Goal: Task Accomplishment & Management: Use online tool/utility

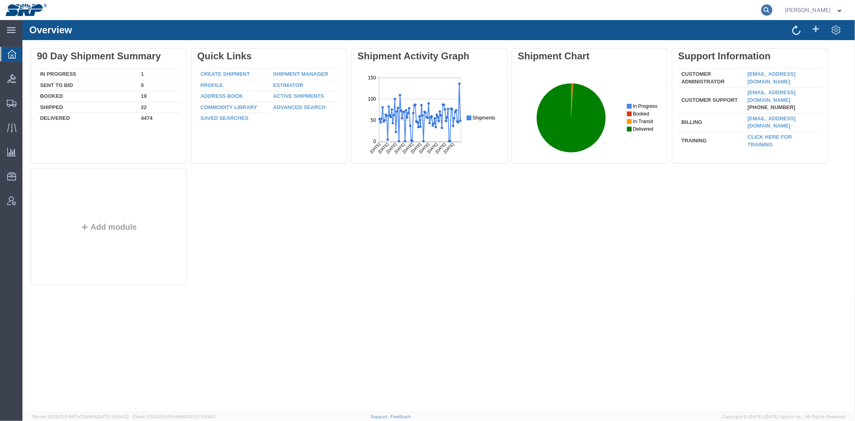
click at [763, 10] on icon at bounding box center [766, 9] width 11 height 11
drag, startPoint x: 722, startPoint y: 12, endPoint x: 703, endPoint y: 15, distance: 19.4
click at [761, 13] on input "search" at bounding box center [767, 9] width 12 height 19
paste input "13969671"
type input "13969671"
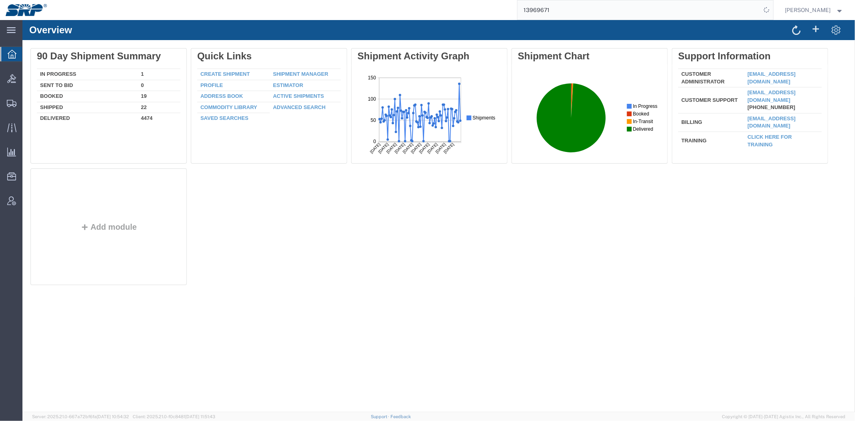
click at [645, 11] on input "13969671" at bounding box center [640, 9] width 244 height 19
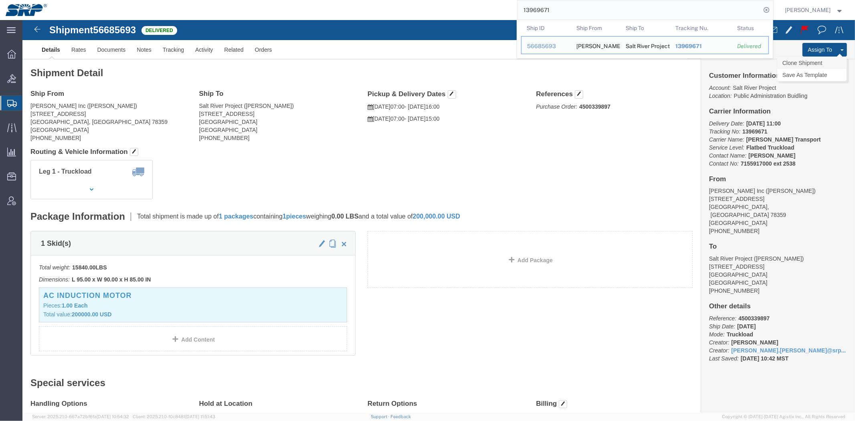
click link "Clone Shipment"
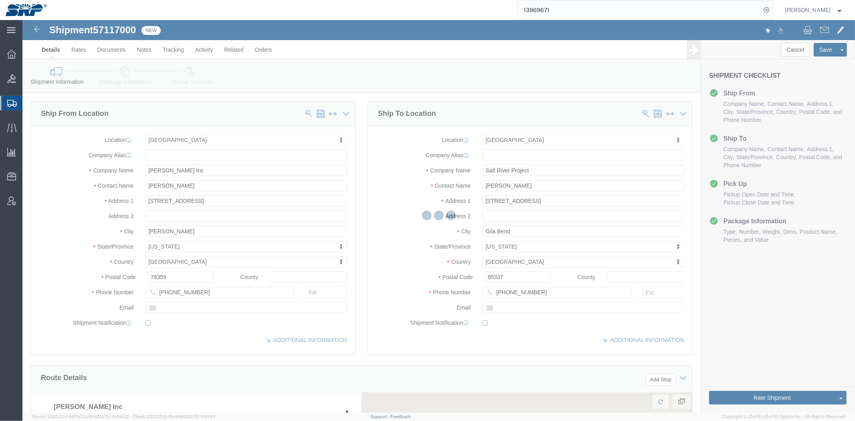
select select "54814"
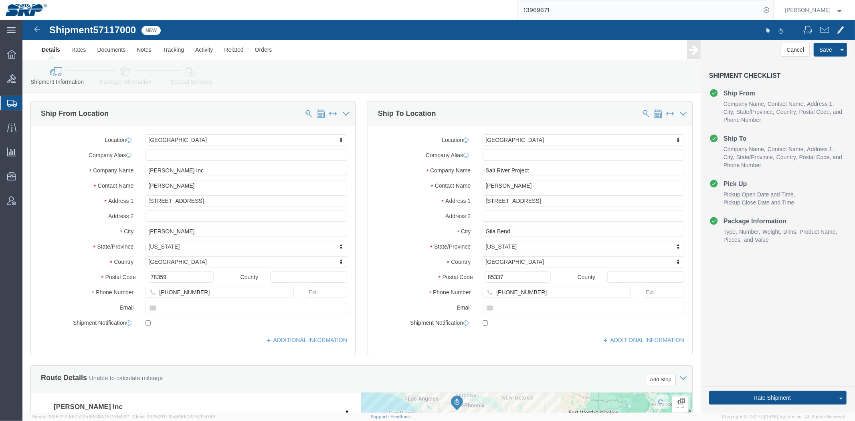
scroll to position [426, 0]
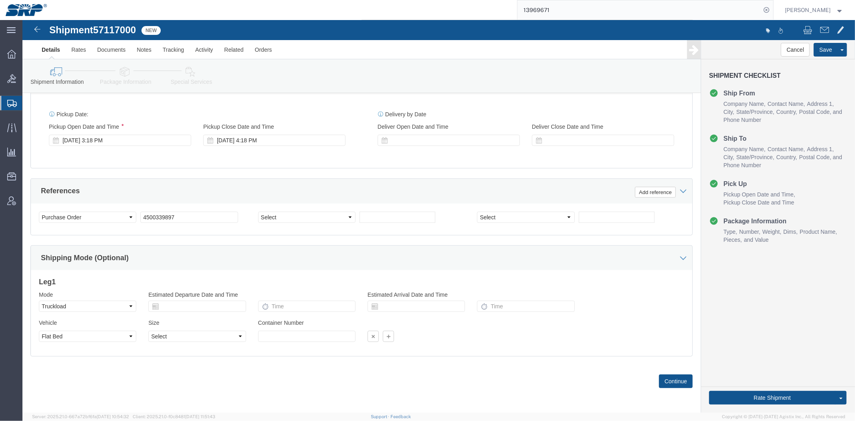
drag, startPoint x: 175, startPoint y: 83, endPoint x: 140, endPoint y: 301, distance: 220.5
drag, startPoint x: 171, startPoint y: 198, endPoint x: -22, endPoint y: 193, distance: 193.7
click html "Shipment 57117000 New Details Rates Documents Notes Tracking Activity Related O…"
paste input "43908"
type input "4500343908"
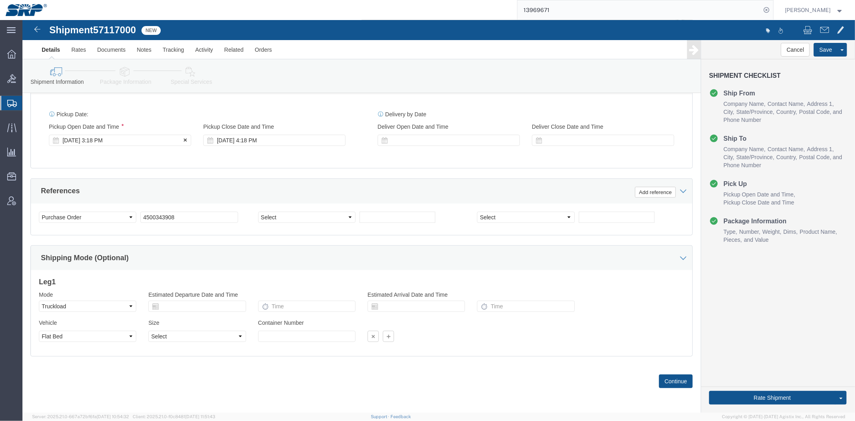
click div "[DATE] 3:18 PM"
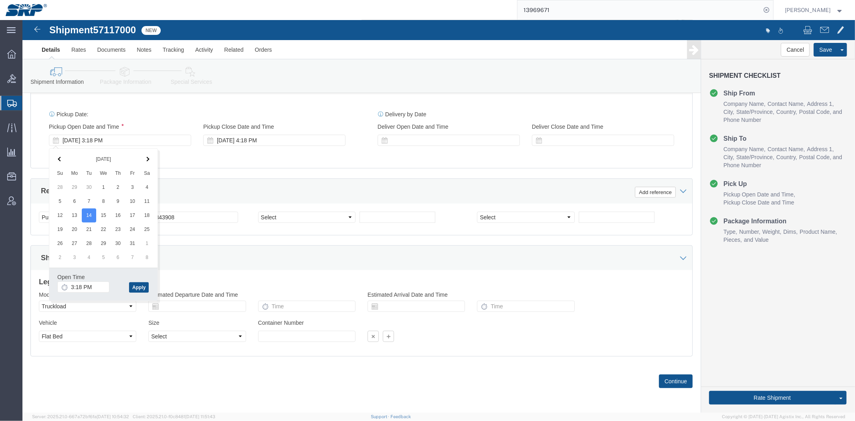
click icon
click input "3:18 PM"
type input "8:00 AM"
click button "Apply"
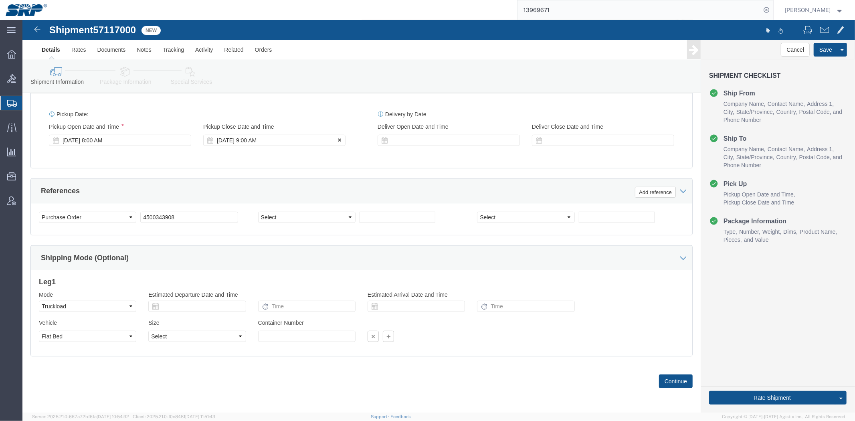
click div "[DATE] 9:00 AM"
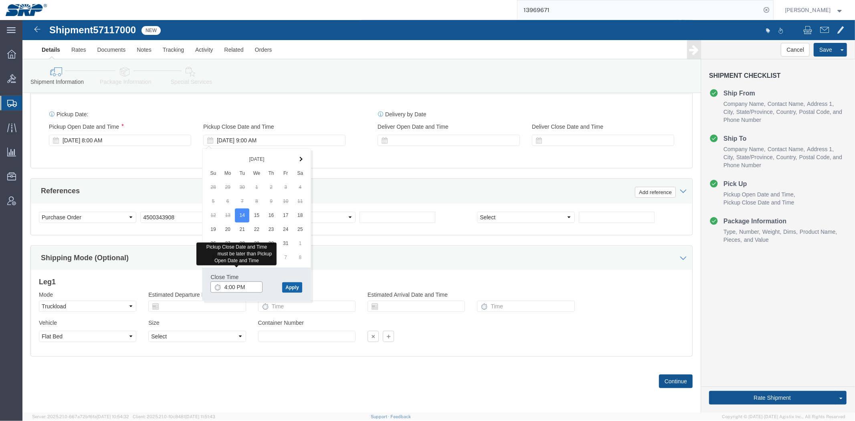
type input "4:00 PM"
click button "Apply"
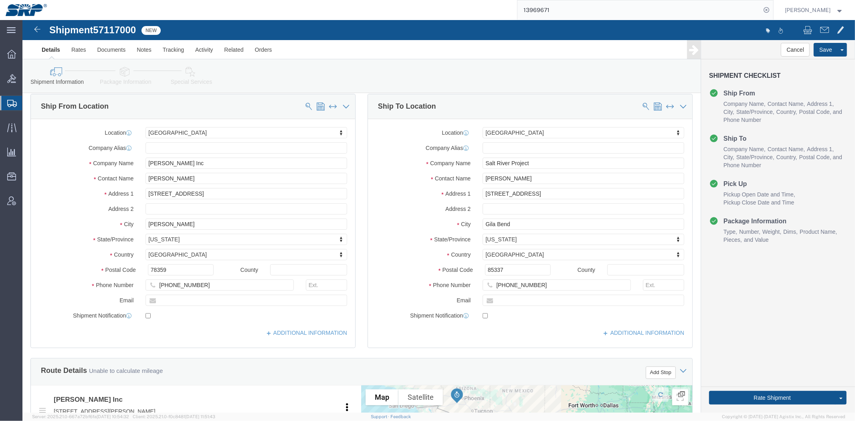
scroll to position [0, 0]
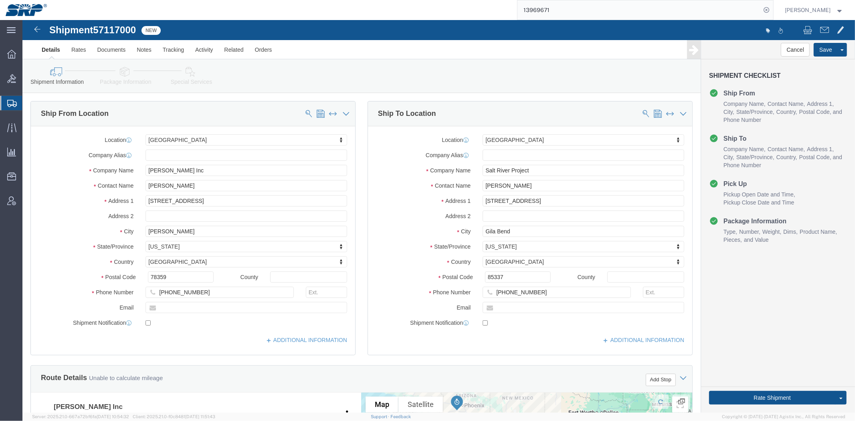
click div "Ship To Location Location [GEOGRAPHIC_DATA] My Profile Location [GEOGRAPHIC_DAT…"
click link "Package Information"
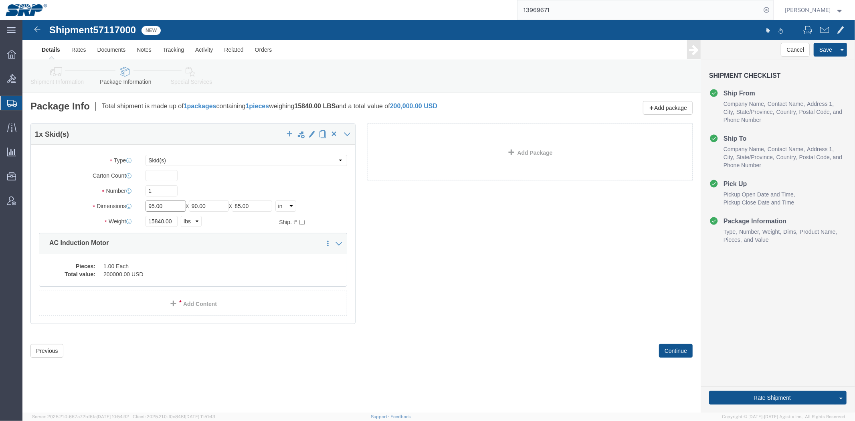
drag, startPoint x: 148, startPoint y: 186, endPoint x: -22, endPoint y: 183, distance: 170.0
click html "Shipment 57117000 New Details Rates Documents Notes Tracking Activity Related O…"
type input "48"
type input "60"
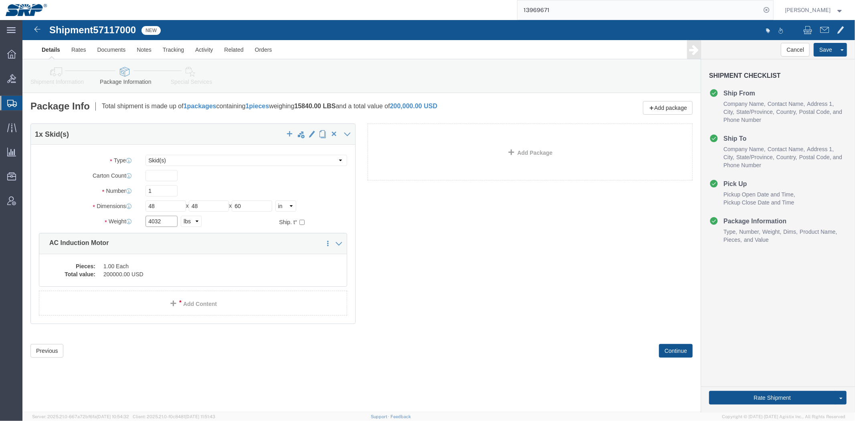
type input "4032"
click div "Pieces: 1.00 Each Total value: 200000.00 USD"
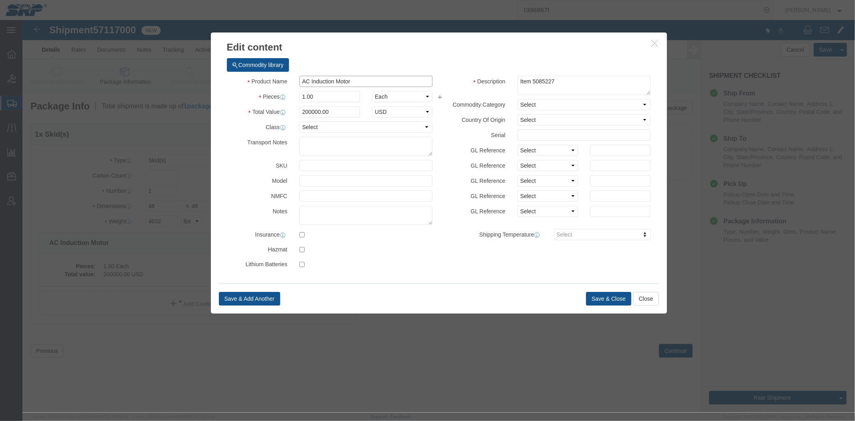
drag, startPoint x: 342, startPoint y: 65, endPoint x: -22, endPoint y: 68, distance: 364.8
click html "Shipment 57117000 New Details Rates Documents Notes Tracking Activity Related O…"
type input "Well Motor"
click input "200000.00"
drag, startPoint x: 328, startPoint y: 93, endPoint x: 42, endPoint y: 90, distance: 286.2
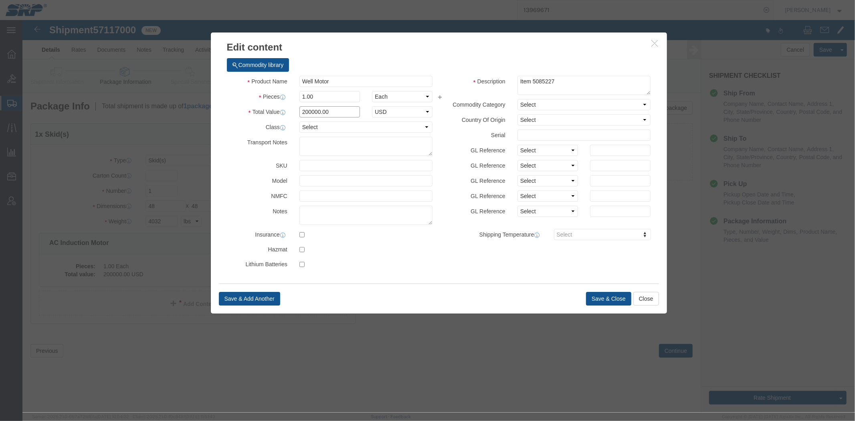
click div "Edit content Commodity library Product Name Well Motor Pieces 1.00 Select Bag B…"
type input "32157.98"
click button "Save & Close"
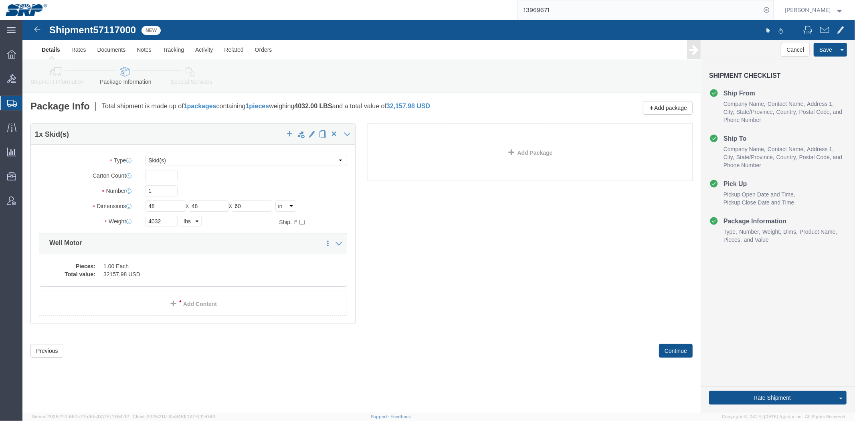
click link "Special Services"
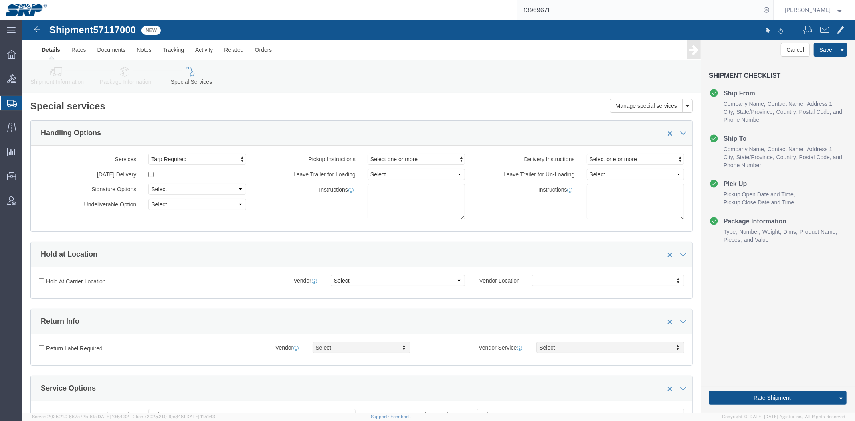
click icon
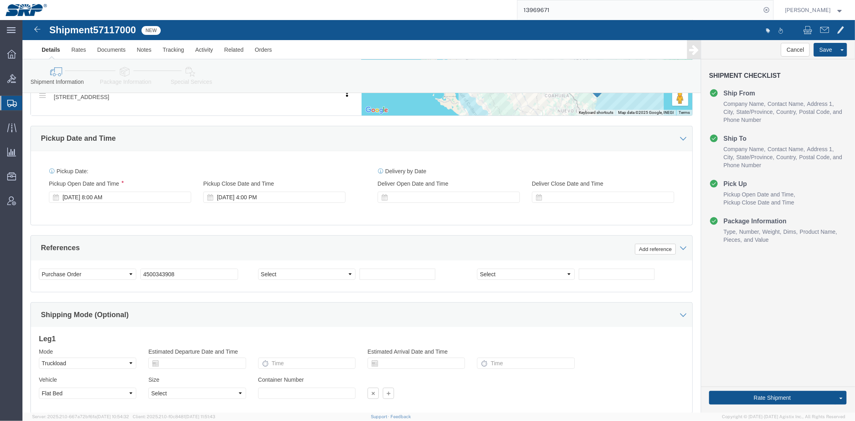
drag, startPoint x: 400, startPoint y: 60, endPoint x: 372, endPoint y: 229, distance: 170.8
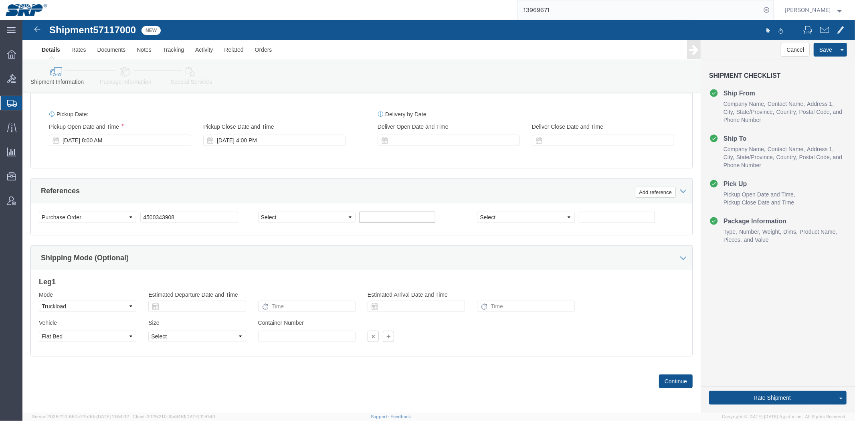
scroll to position [401, 0]
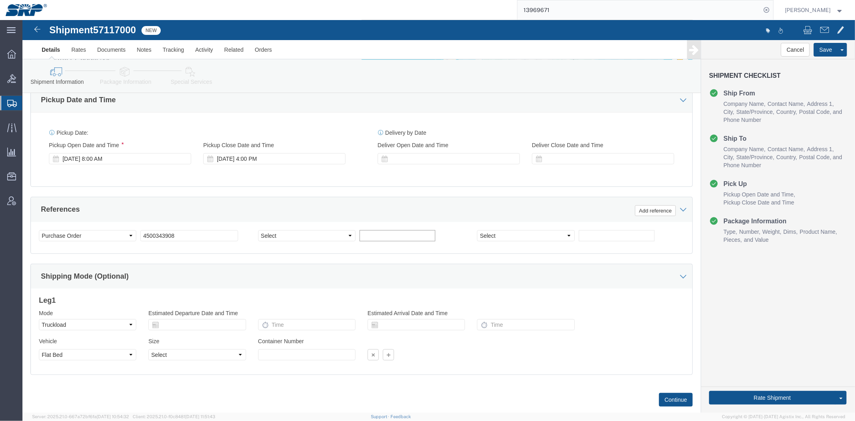
drag, startPoint x: 370, startPoint y: 198, endPoint x: 360, endPoint y: 175, distance: 25.5
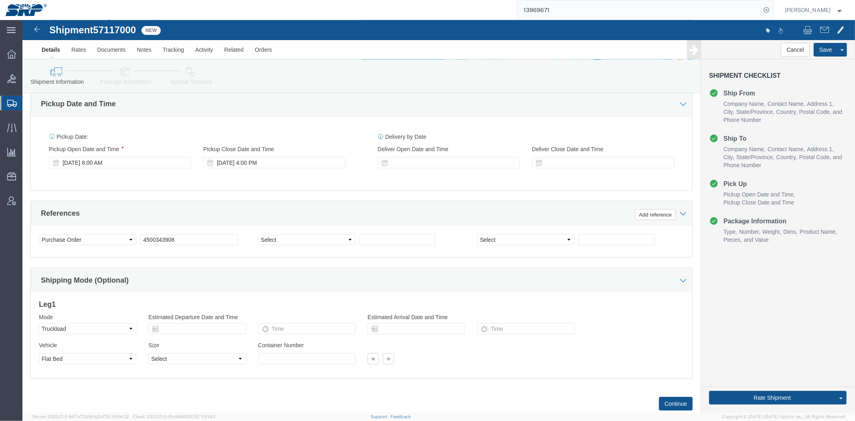
drag, startPoint x: 365, startPoint y: 170, endPoint x: 370, endPoint y: 164, distance: 7.7
click div "Pickup Date: Pickup Start Date Pickup Start Time Pickup Open Date and Time [DAT…"
click div
click input "5:00 PM"
click input "8:00 AM"
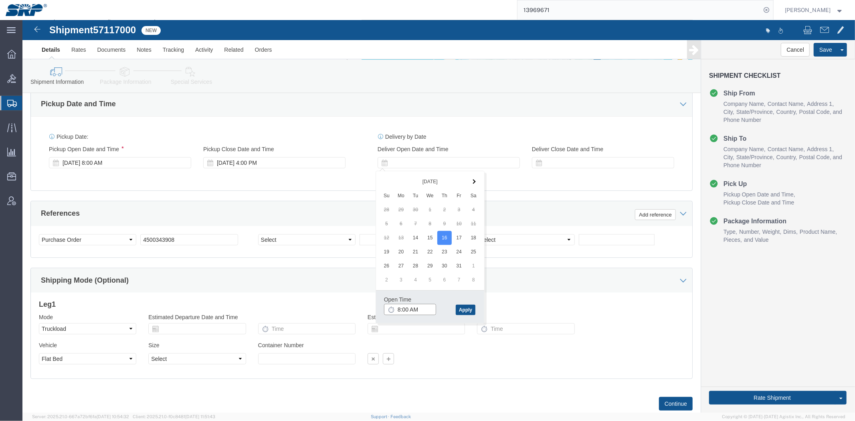
type input "7:00 AM"
click button "Apply"
click div
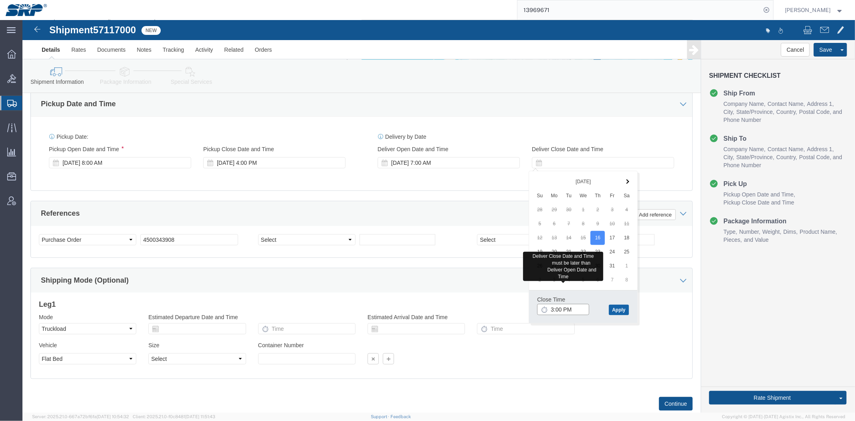
type input "3:00 PM"
click button "Apply"
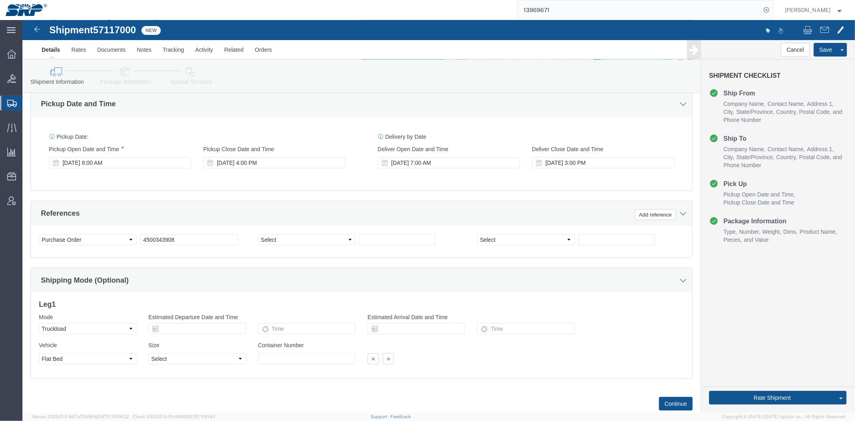
click div "References Add reference"
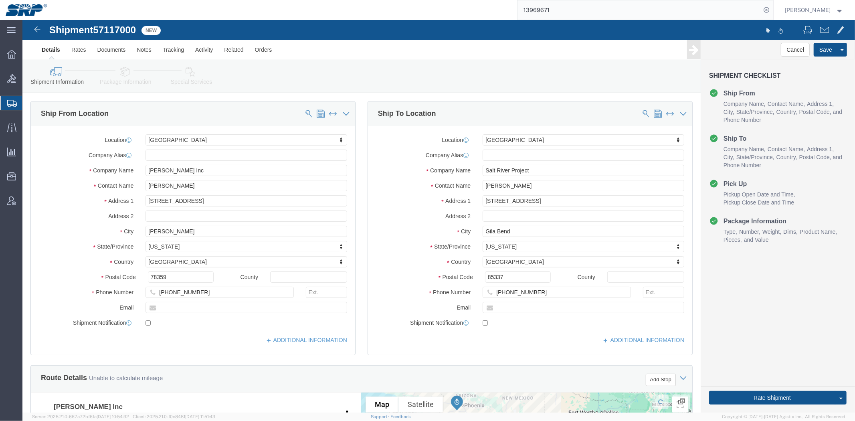
drag, startPoint x: 122, startPoint y: 203, endPoint x: 107, endPoint y: 15, distance: 189.0
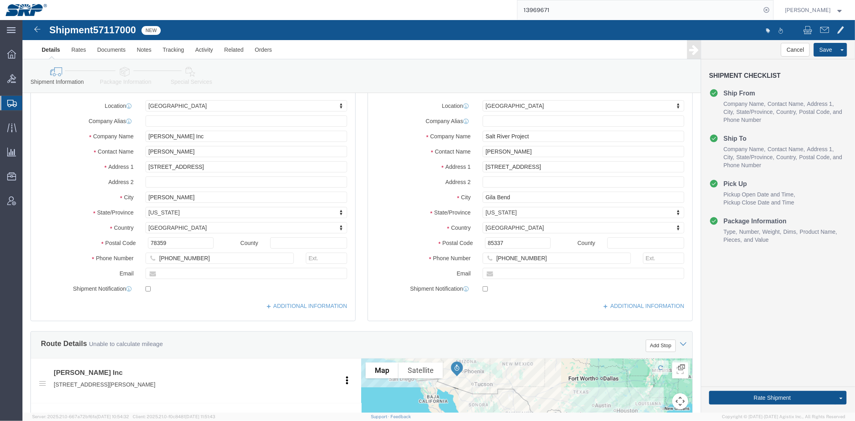
drag, startPoint x: 440, startPoint y: 83, endPoint x: 437, endPoint y: 97, distance: 15.0
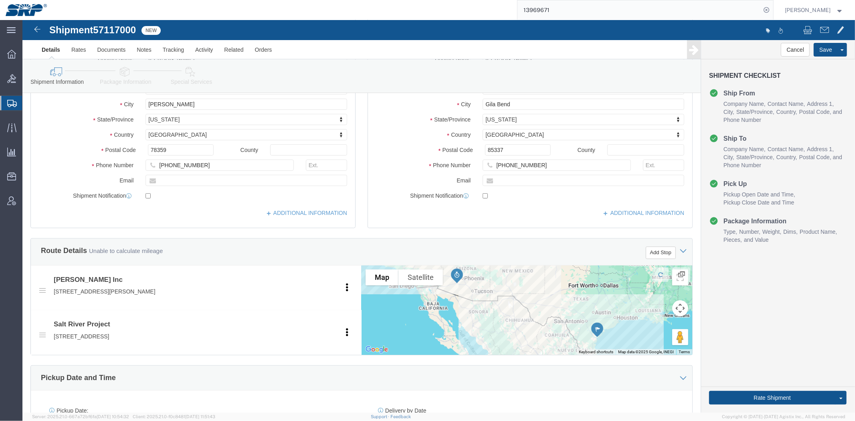
scroll to position [37, 0]
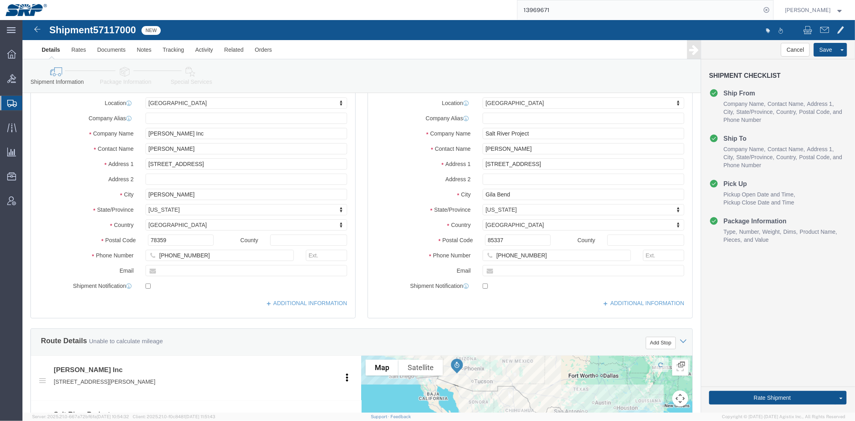
drag, startPoint x: 345, startPoint y: 103, endPoint x: 340, endPoint y: 87, distance: 17.0
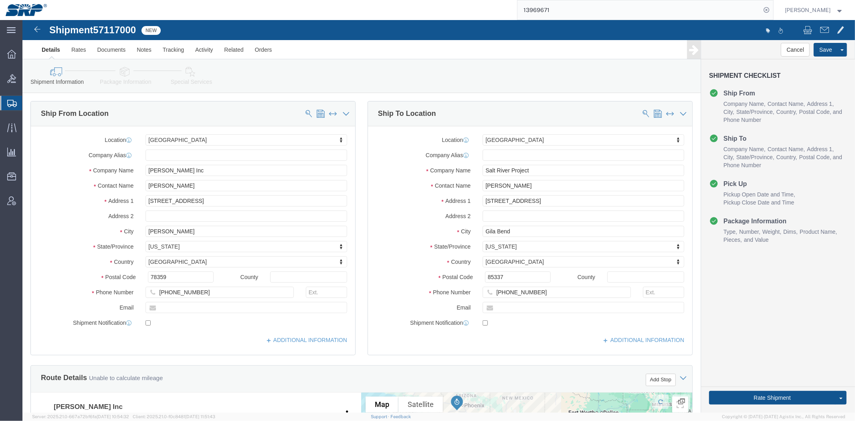
click link "Package Information"
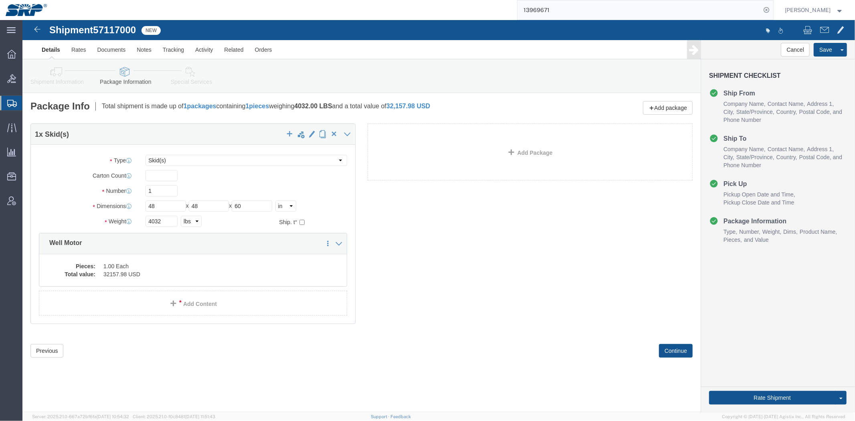
click link "Special Services"
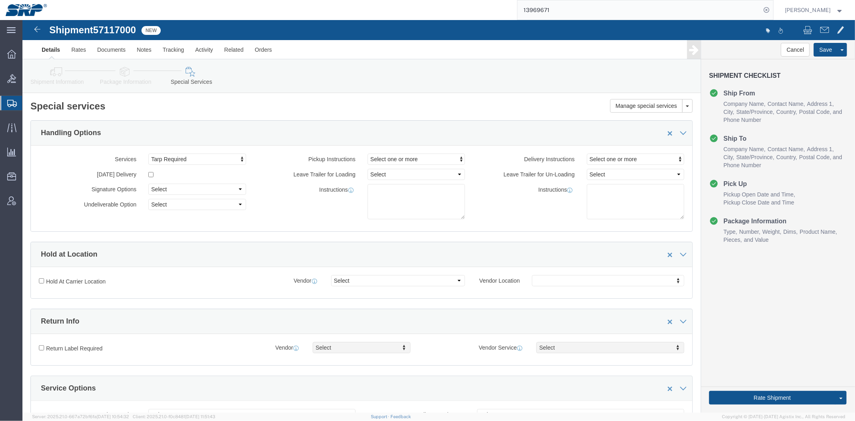
click link "Shipment Information"
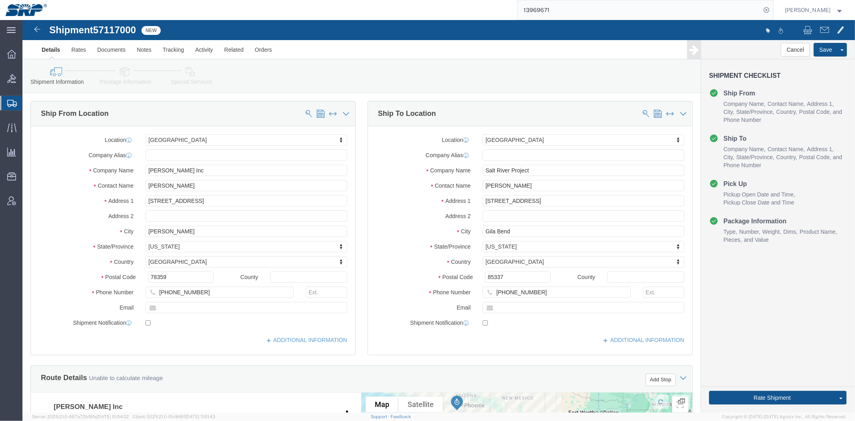
click label "Company Name"
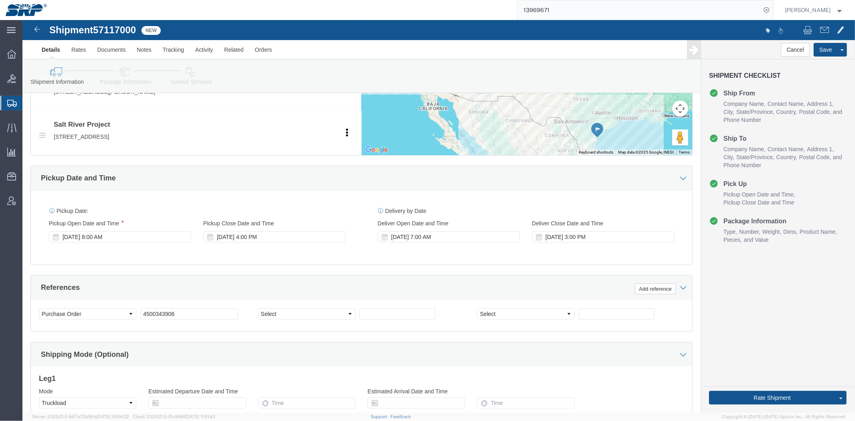
scroll to position [426, 0]
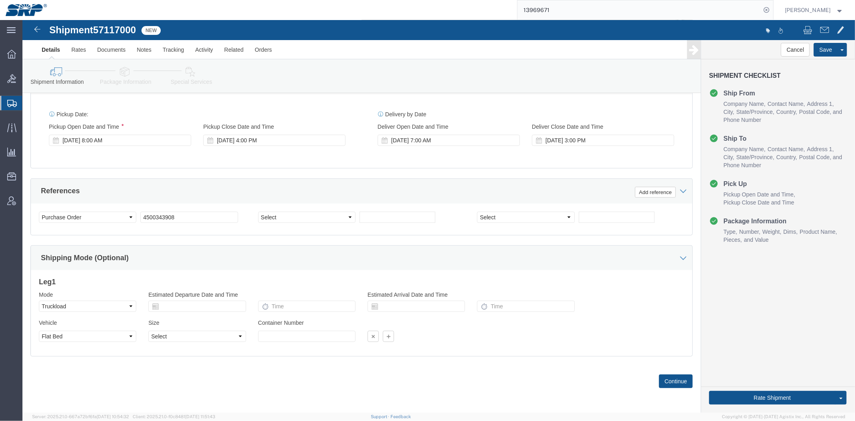
drag, startPoint x: 353, startPoint y: 149, endPoint x: 348, endPoint y: 243, distance: 94.3
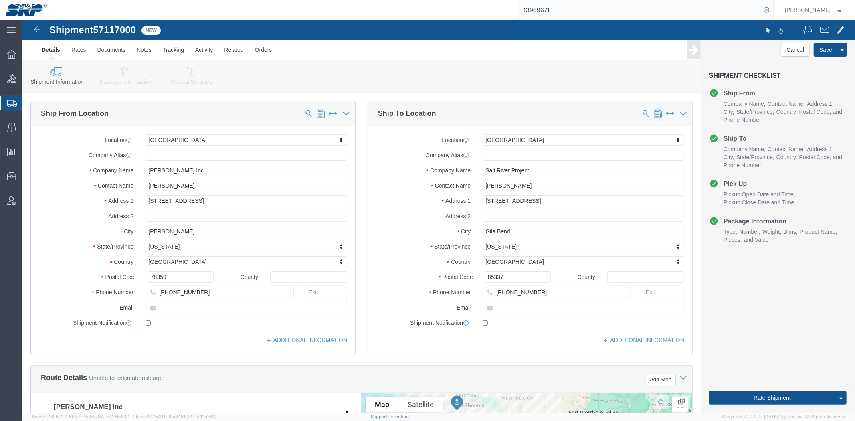
drag, startPoint x: 408, startPoint y: 329, endPoint x: 328, endPoint y: 154, distance: 191.8
click icon
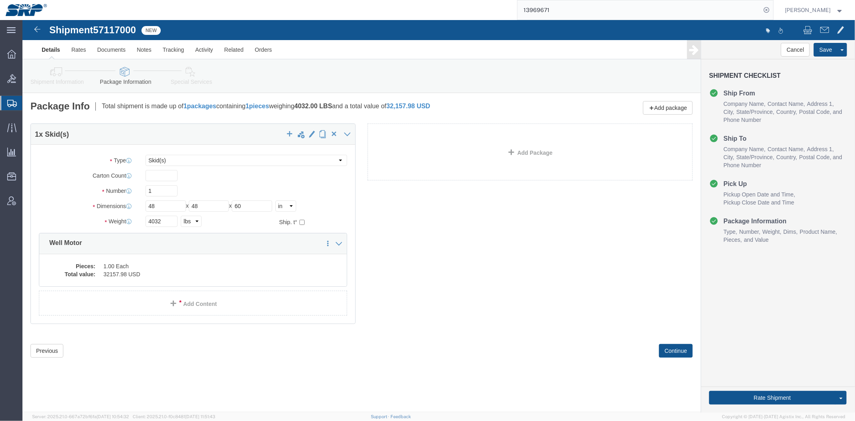
click icon
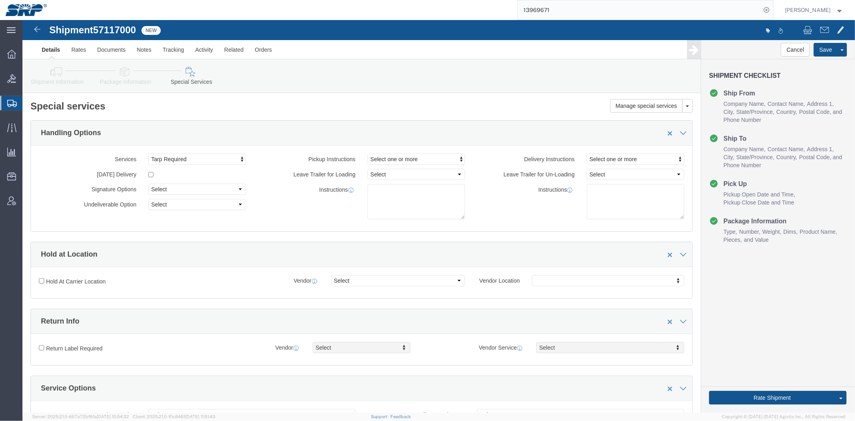
click icon
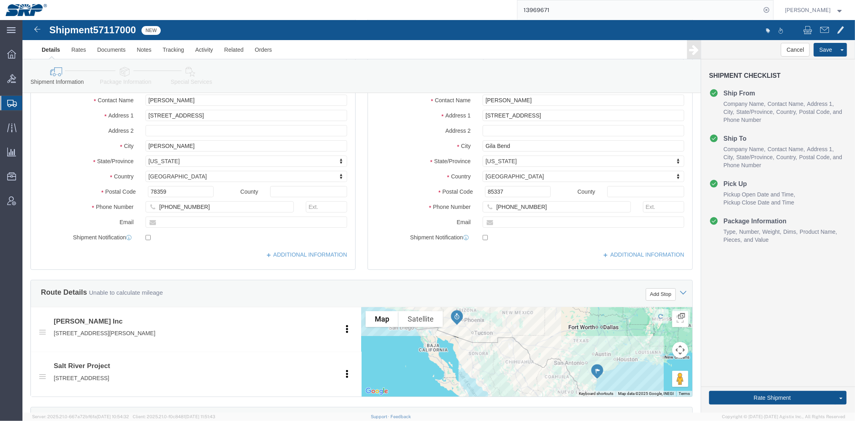
scroll to position [426, 0]
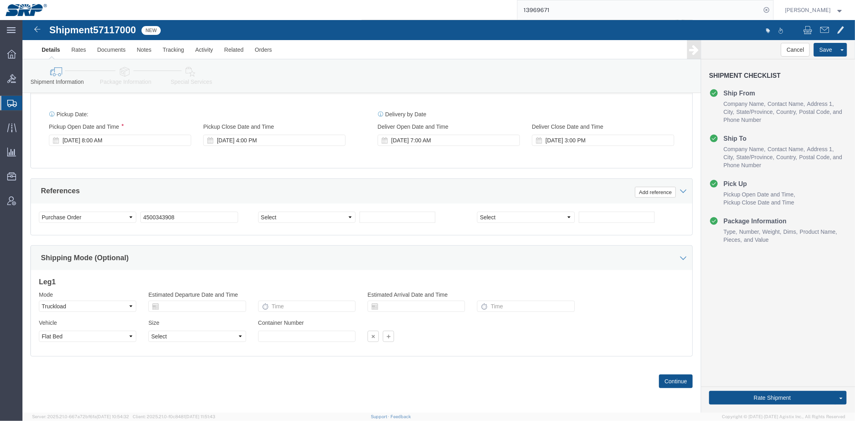
drag, startPoint x: 336, startPoint y: 73, endPoint x: 324, endPoint y: 178, distance: 105.7
click div "[DATE] 7:00 AM"
type input "7:30 AM"
click button "Apply"
click div "[DATE] 3:00 PM"
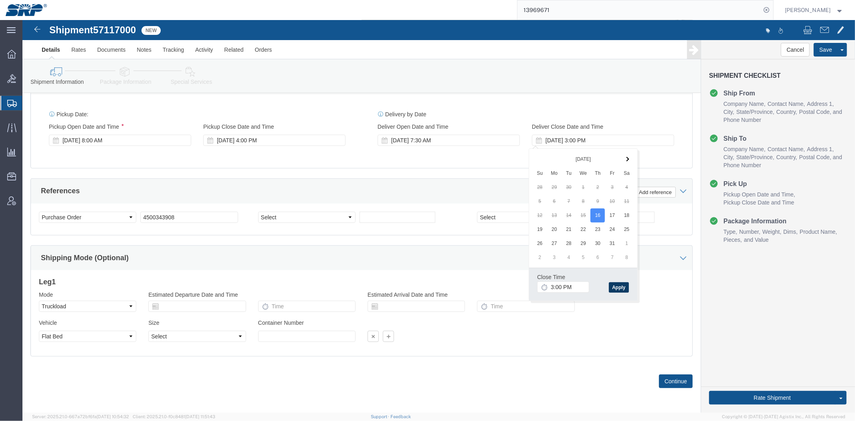
click button "Apply"
click div "[DATE] 8:00 AM"
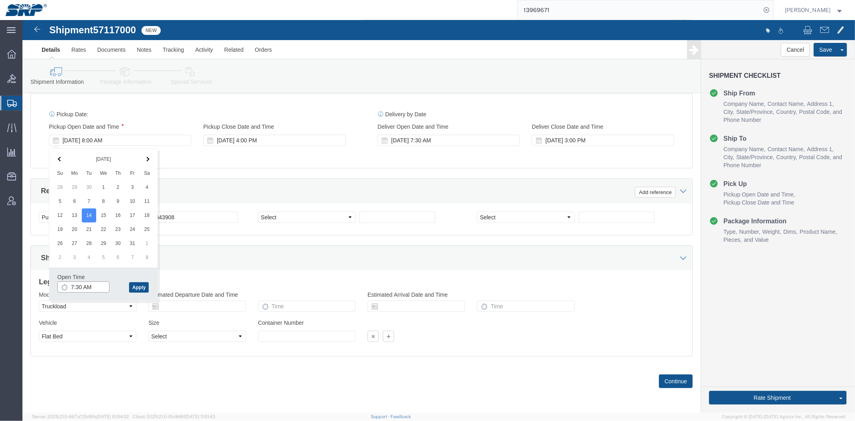
type input "7:30 AM"
click button "Apply"
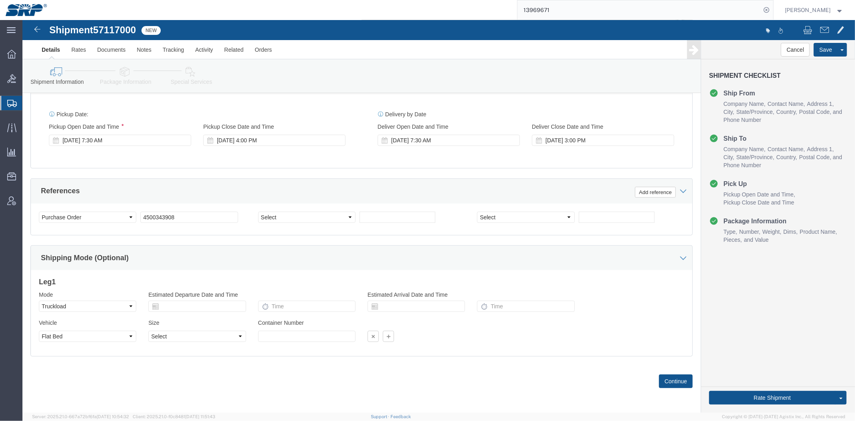
click div "Delivery Start Date Delivery Start Time Deliver Open Date and Time [DATE] 7:30 …"
click div "[DATE] 7:30 AM"
type input "7:00 AM"
click button "Apply"
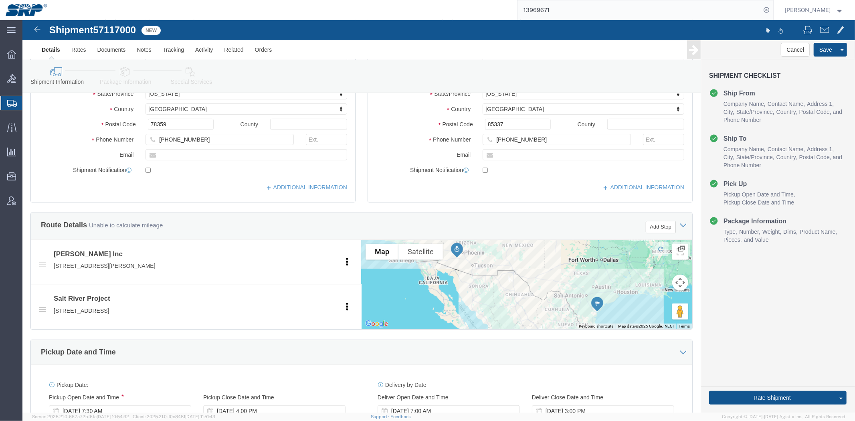
scroll to position [0, 0]
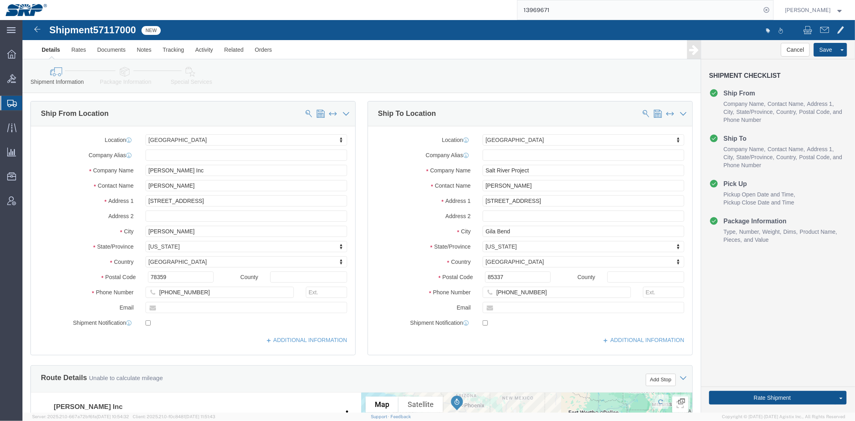
drag, startPoint x: 380, startPoint y: 259, endPoint x: 328, endPoint y: 109, distance: 159.2
click icon
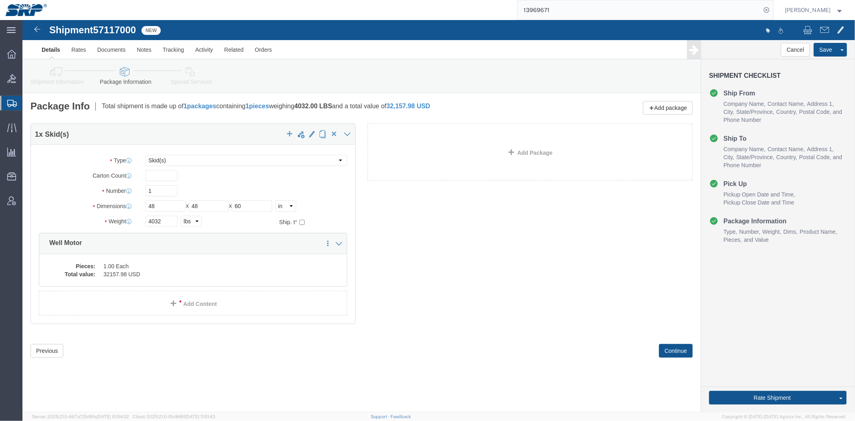
click link "Special Services"
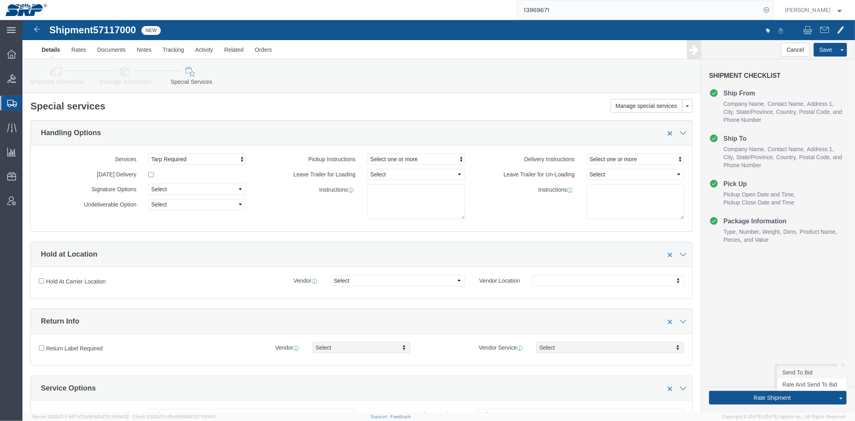
click link "Send To Bid"
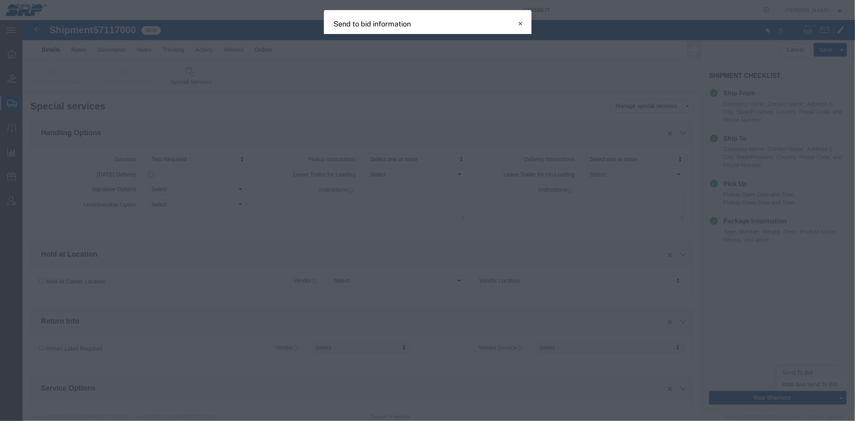
select select "TL"
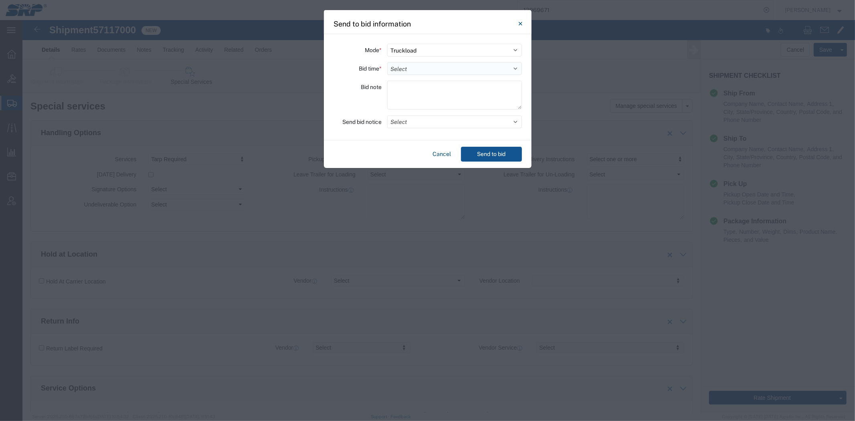
click at [399, 71] on select "Select 30 Min (Rush) 1 Hour (Rush) 2 Hours (Rush) 4 Hours (Rush) 8 Hours (Rush)…" at bounding box center [454, 68] width 135 height 13
select select "24"
click at [387, 62] on select "Select 30 Min (Rush) 1 Hour (Rush) 2 Hours (Rush) 4 Hours (Rush) 8 Hours (Rush)…" at bounding box center [454, 68] width 135 height 13
click at [416, 92] on textarea at bounding box center [454, 95] width 135 height 29
type textarea "Flatbed with tarp. Pick up 10/14"
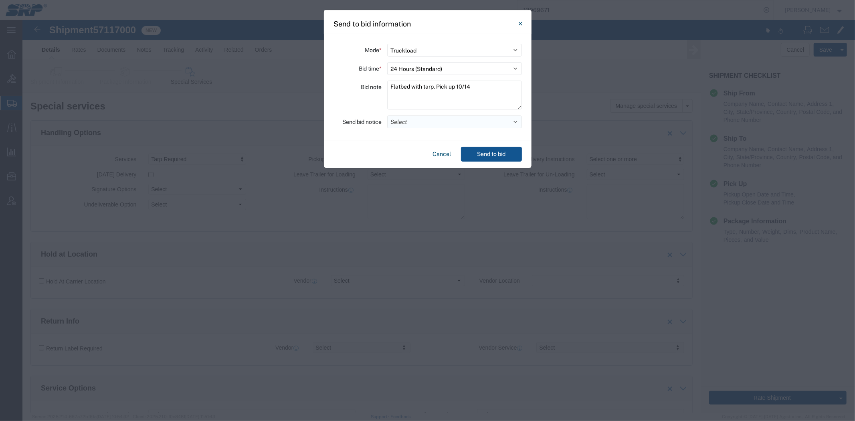
click at [414, 122] on button "Select" at bounding box center [454, 121] width 135 height 13
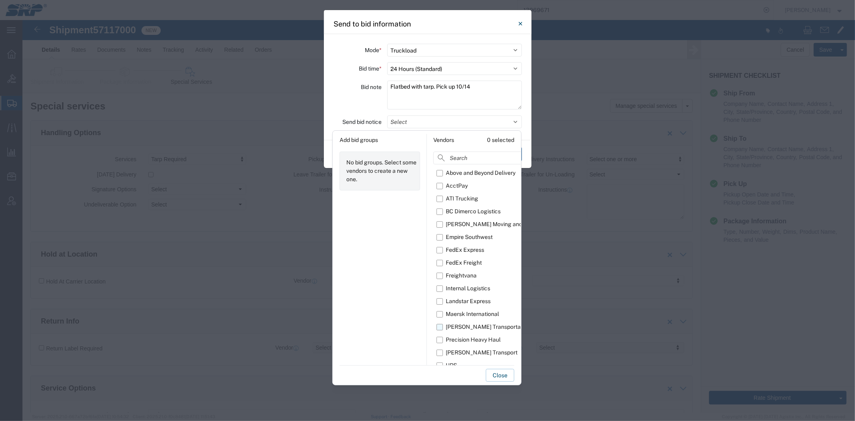
click at [462, 325] on div "[PERSON_NAME] Transportation" at bounding box center [488, 327] width 85 height 8
click at [0, 0] on input "[PERSON_NAME] Transportation" at bounding box center [0, 0] width 0 height 0
click at [458, 351] on div "[PERSON_NAME] Transport" at bounding box center [482, 352] width 72 height 8
click at [0, 0] on input "[PERSON_NAME] Transport" at bounding box center [0, 0] width 0 height 0
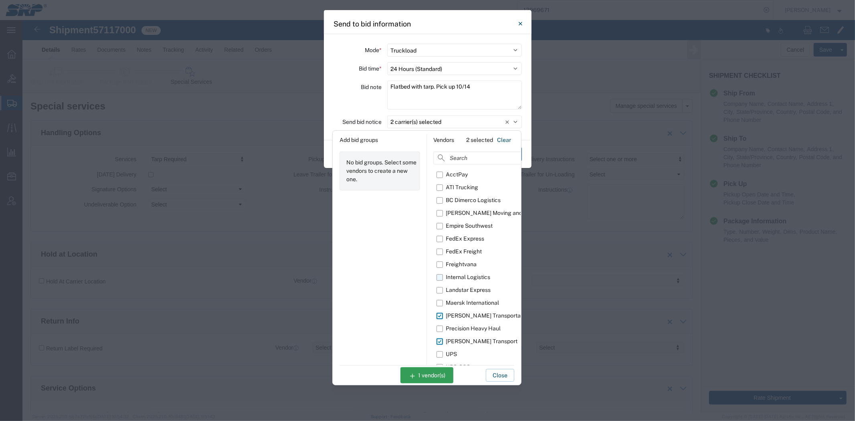
scroll to position [14, 0]
click at [350, 97] on div "Bid note" at bounding box center [358, 96] width 48 height 31
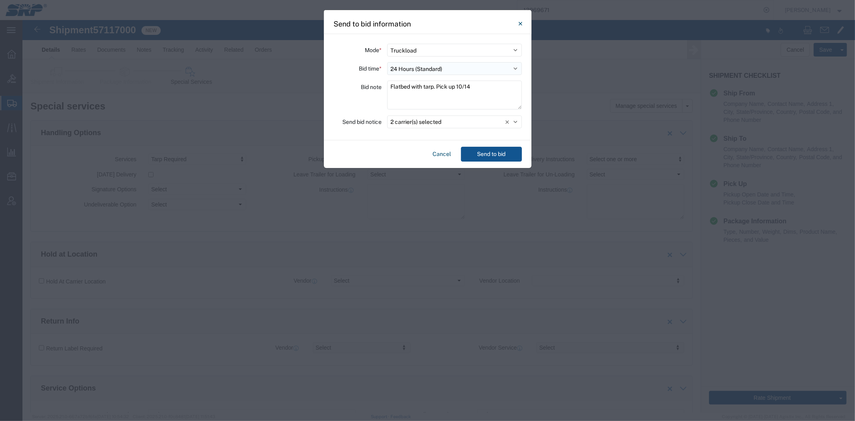
click at [430, 72] on select "Select 30 Min (Rush) 1 Hour (Rush) 2 Hours (Rush) 4 Hours (Rush) 8 Hours (Rush)…" at bounding box center [454, 68] width 135 height 13
select select "16"
click at [387, 62] on select "Select 30 Min (Rush) 1 Hour (Rush) 2 Hours (Rush) 4 Hours (Rush) 8 Hours (Rush)…" at bounding box center [454, 68] width 135 height 13
click at [406, 131] on div "Mode * Select Small Parcel Truckload Air Rail Less than Truckload Ocean Freight…" at bounding box center [428, 87] width 208 height 106
click at [406, 125] on button "2 carrier(s) selected" at bounding box center [454, 121] width 135 height 13
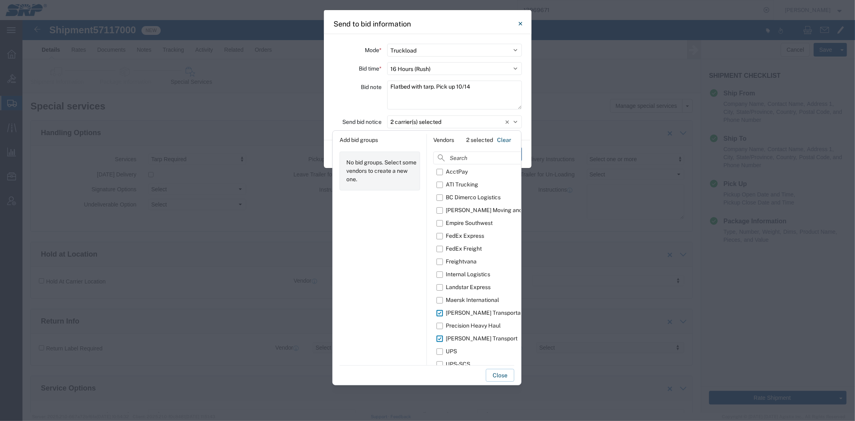
click at [369, 97] on div "Bid note" at bounding box center [358, 96] width 48 height 31
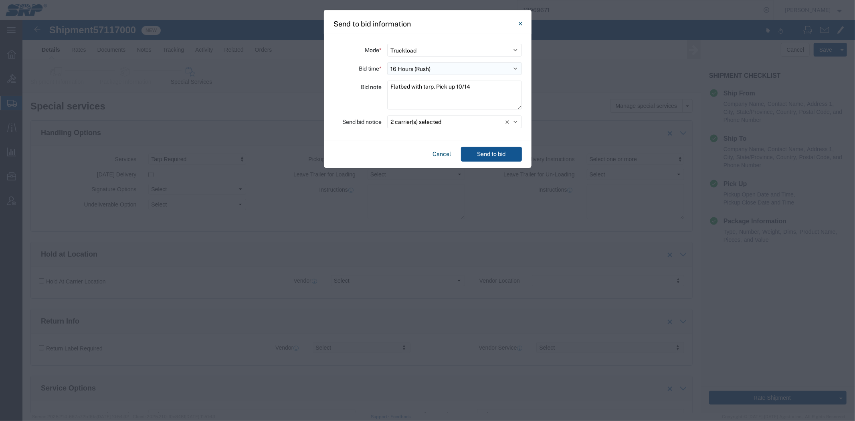
click at [440, 73] on select "Select 30 Min (Rush) 1 Hour (Rush) 2 Hours (Rush) 4 Hours (Rush) 8 Hours (Rush)…" at bounding box center [454, 68] width 135 height 13
click at [355, 109] on div "Bid note" at bounding box center [358, 96] width 48 height 31
click at [432, 123] on button "2 carrier(s) selected" at bounding box center [454, 121] width 135 height 13
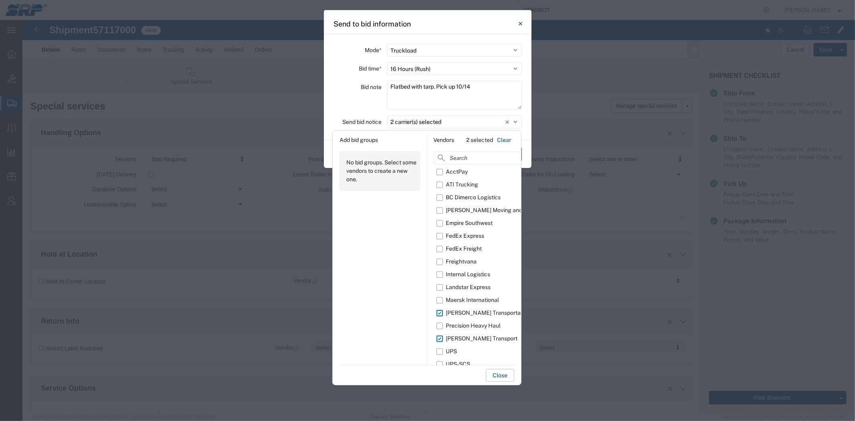
click at [336, 66] on div "Bid time *" at bounding box center [358, 68] width 48 height 13
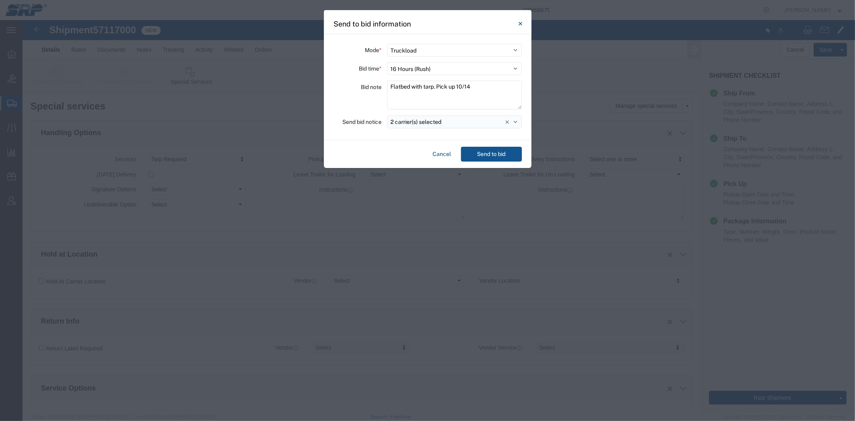
click at [442, 122] on button "2 carrier(s) selected" at bounding box center [454, 121] width 135 height 13
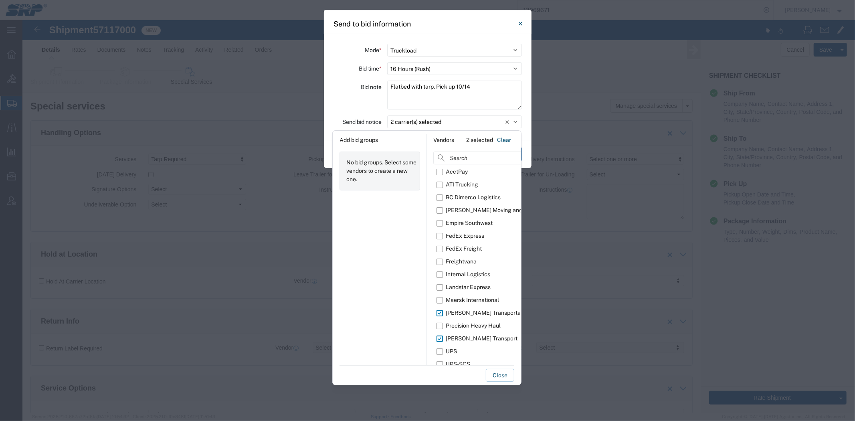
click at [347, 95] on div "Bid note" at bounding box center [358, 96] width 48 height 31
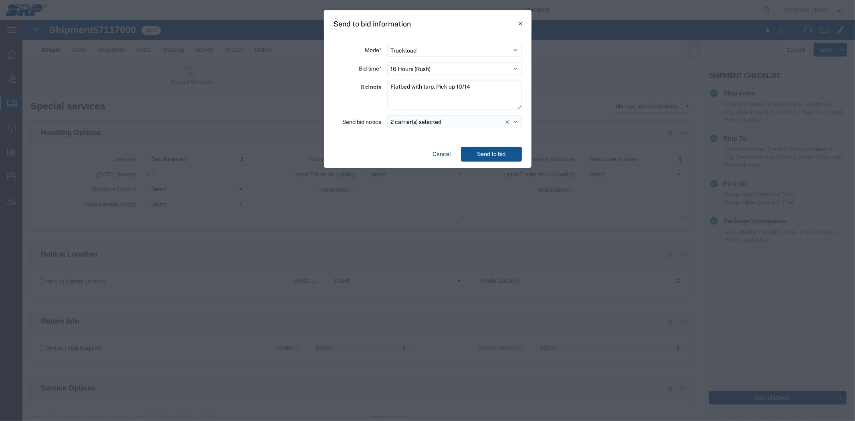
click at [459, 119] on button "2 carrier(s) selected" at bounding box center [454, 121] width 135 height 13
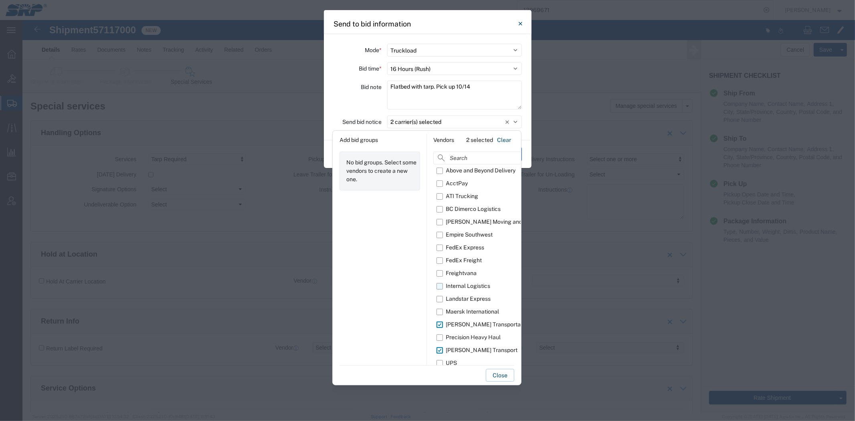
scroll to position [0, 0]
click at [355, 102] on div "Bid note" at bounding box center [358, 96] width 48 height 31
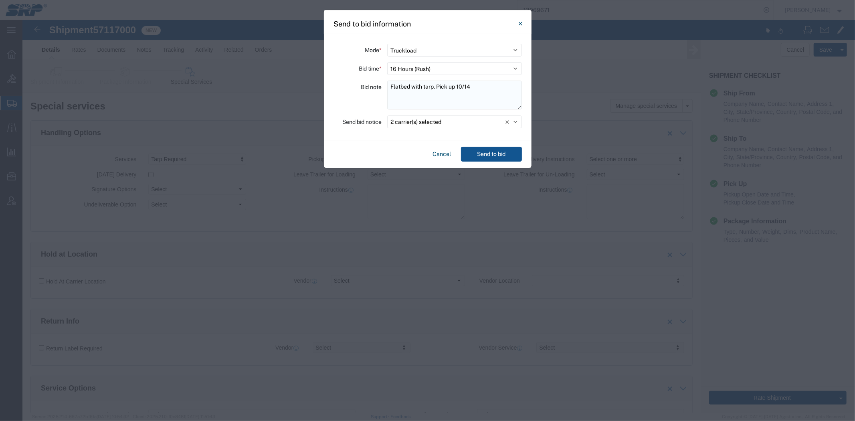
click at [486, 91] on textarea "Flatbed with tarp. Pick up 10/14" at bounding box center [454, 95] width 135 height 29
click at [368, 93] on label "Bid note" at bounding box center [371, 87] width 21 height 13
click at [511, 81] on textarea "Flatbed with tarp. Pick up 10/14" at bounding box center [454, 95] width 135 height 29
click at [339, 96] on div "Bid note" at bounding box center [358, 96] width 48 height 31
click at [463, 113] on div "Mode * Select Small Parcel Truckload Air Rail Less than Truckload Ocean Freight…" at bounding box center [428, 87] width 208 height 106
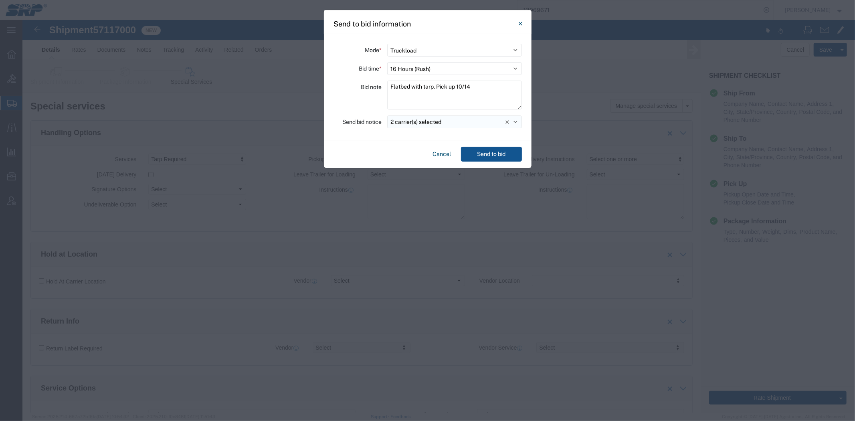
click at [463, 119] on button "2 carrier(s) selected" at bounding box center [454, 121] width 135 height 13
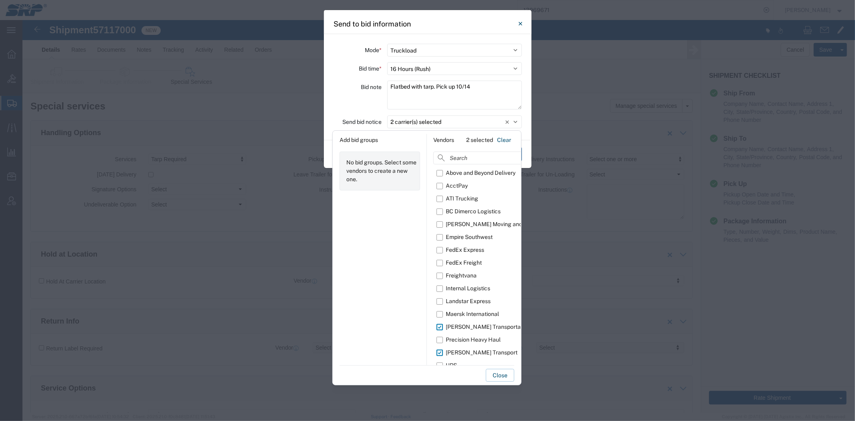
click at [355, 115] on div "Mode * Select Small Parcel Truckload Air Rail Less than Truckload Ocean Freight…" at bounding box center [428, 87] width 208 height 106
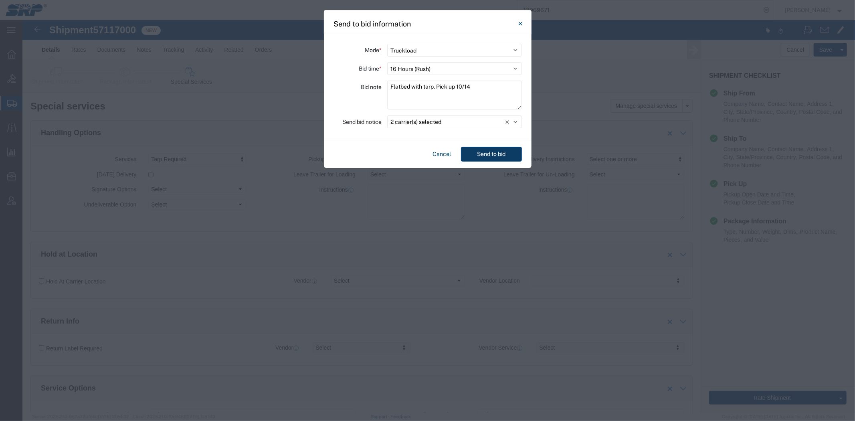
click at [507, 157] on button "Send to bid" at bounding box center [491, 154] width 61 height 15
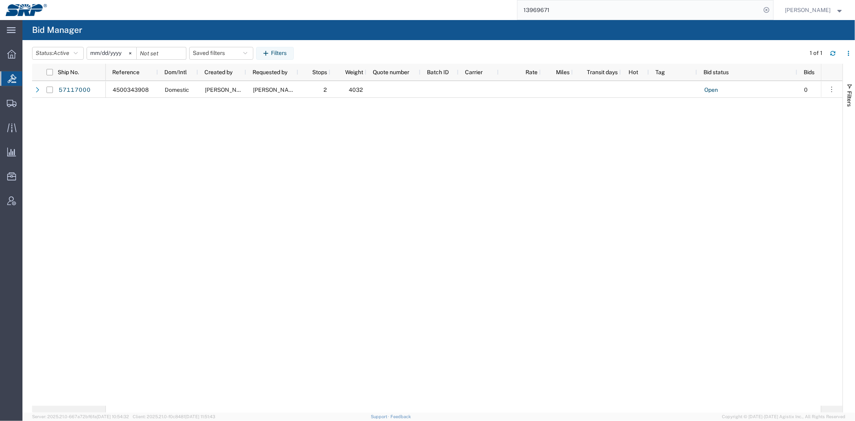
click at [128, 180] on div "4500343908 Domestic [PERSON_NAME] [PERSON_NAME] 2 4032 Open 0 [PERSON_NAME] Inc" at bounding box center [463, 243] width 715 height 325
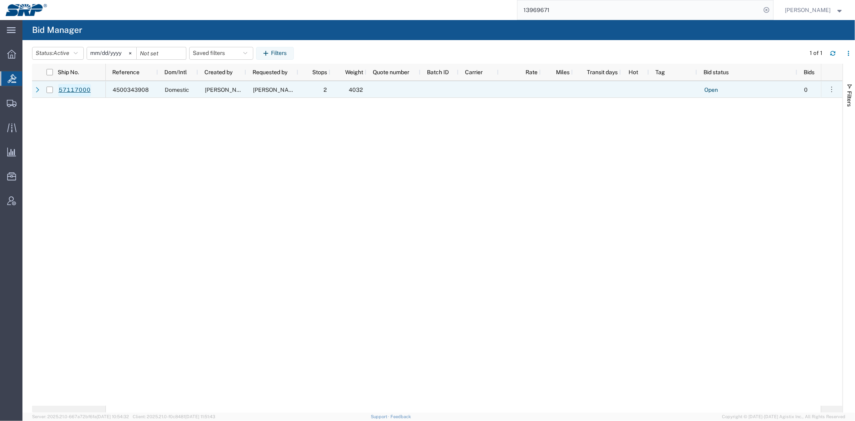
click at [74, 93] on link "57117000" at bounding box center [74, 90] width 33 height 13
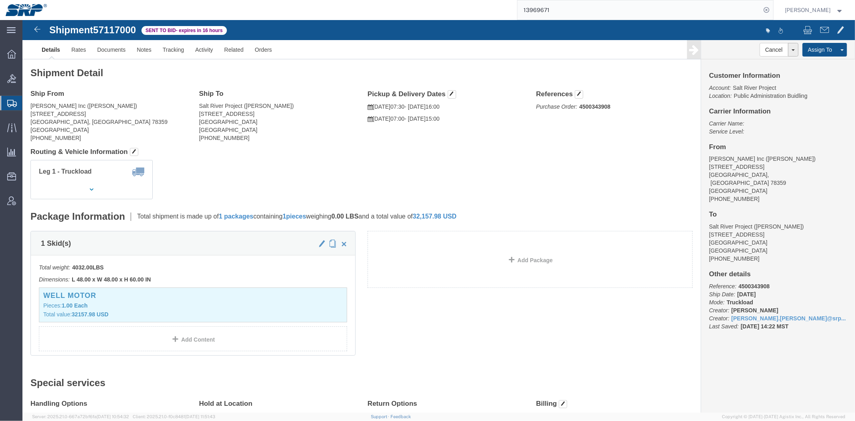
click div "Leg 1 - Truckload Vehicle 1: Flat Bed Number of trucks: 1"
click link "Notes"
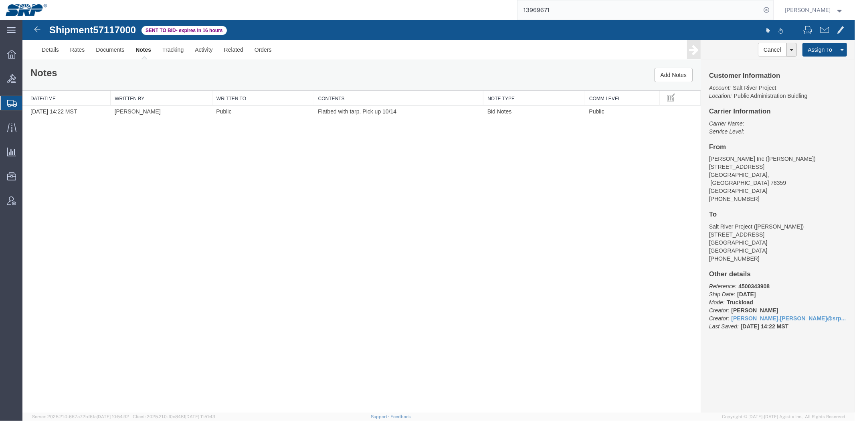
click at [0, 0] on span "Shipment Manager" at bounding box center [0, 0] width 0 height 0
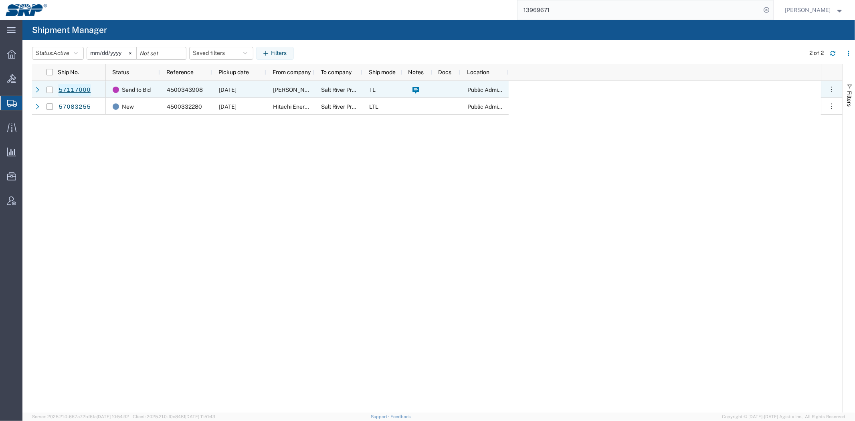
click at [77, 87] on link "57117000" at bounding box center [74, 90] width 33 height 13
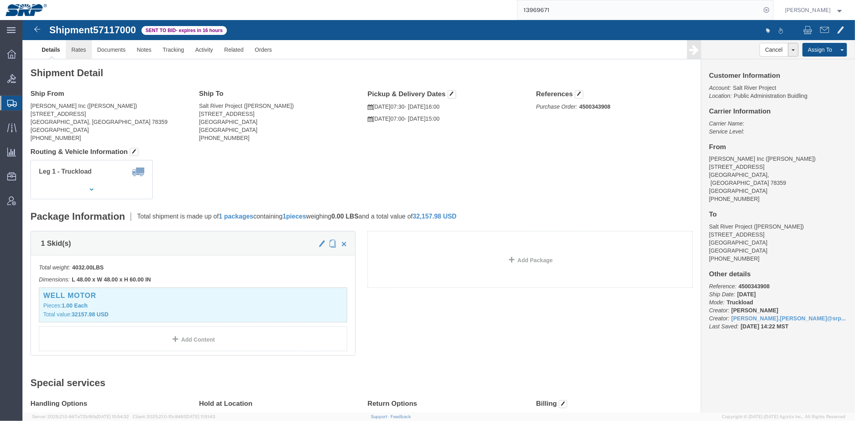
click link "Rates"
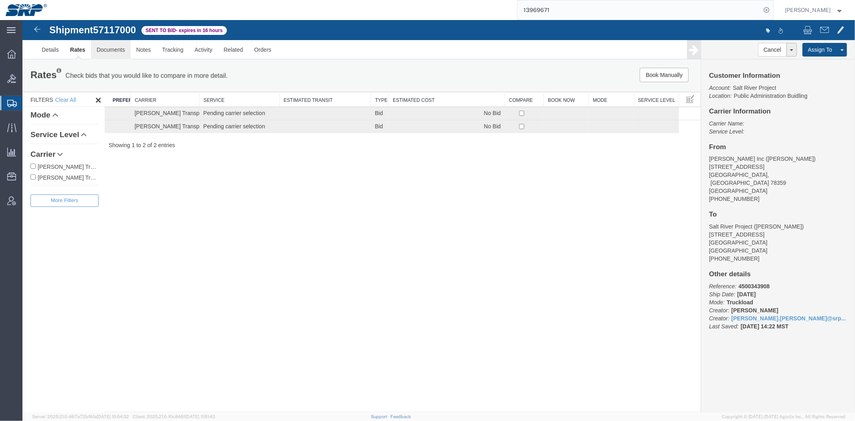
click at [114, 49] on link "Documents" at bounding box center [111, 49] width 40 height 19
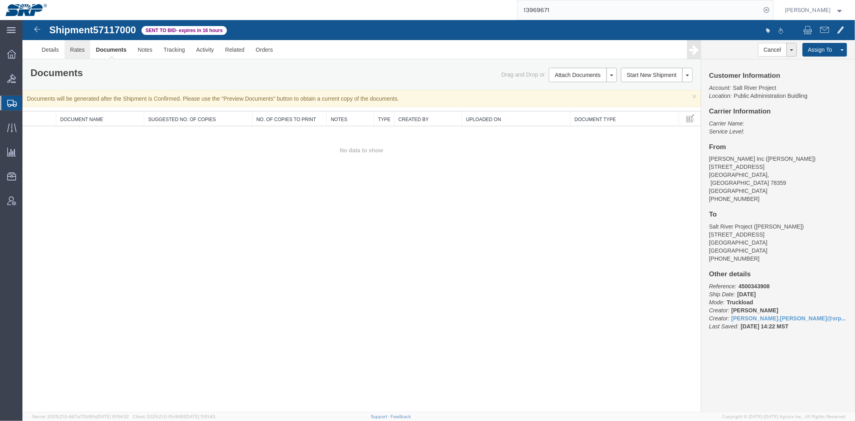
click at [89, 46] on link "Rates" at bounding box center [77, 49] width 26 height 19
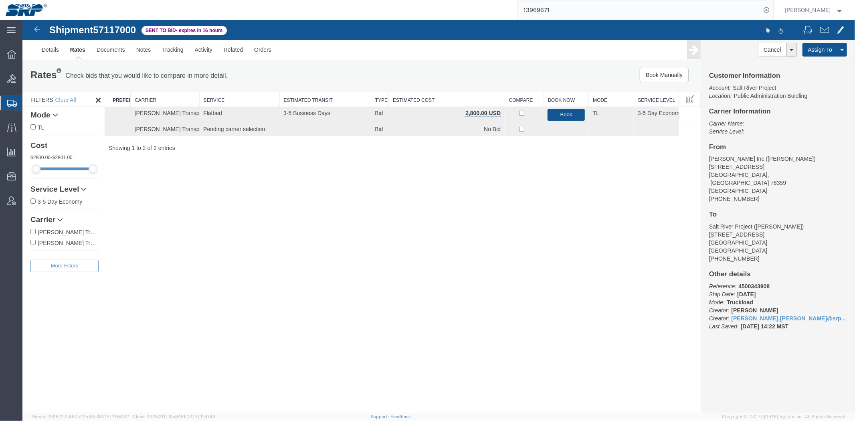
click at [217, 186] on div "Shipment 57117000 2 of 2 Sent to Bid - expires in 16 hours Details Rates Docume…" at bounding box center [438, 216] width 833 height 392
click at [61, 51] on link "Details" at bounding box center [50, 49] width 28 height 19
click at [345, 74] on div at bounding box center [438, 216] width 833 height 392
click at [0, 0] on span "Shipment Manager" at bounding box center [0, 0] width 0 height 0
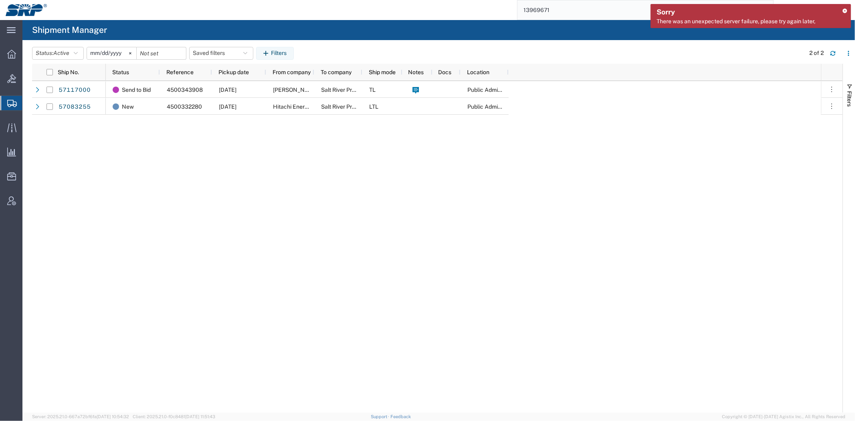
click at [843, 10] on icon at bounding box center [845, 10] width 6 height 4
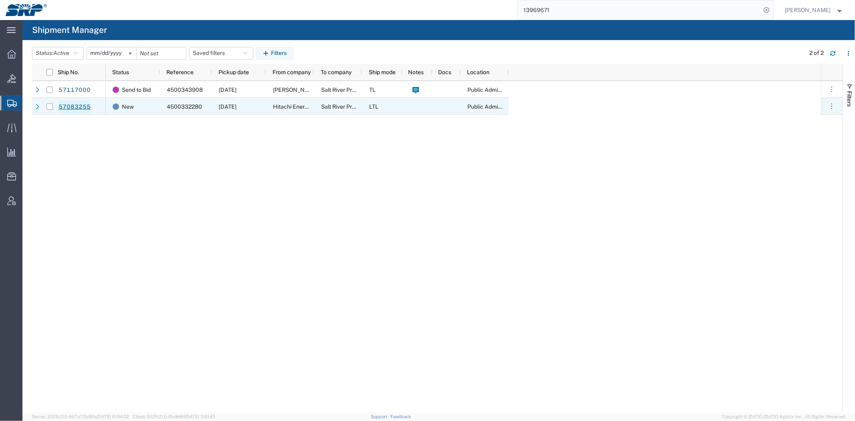
click at [70, 105] on link "57083255" at bounding box center [74, 107] width 33 height 13
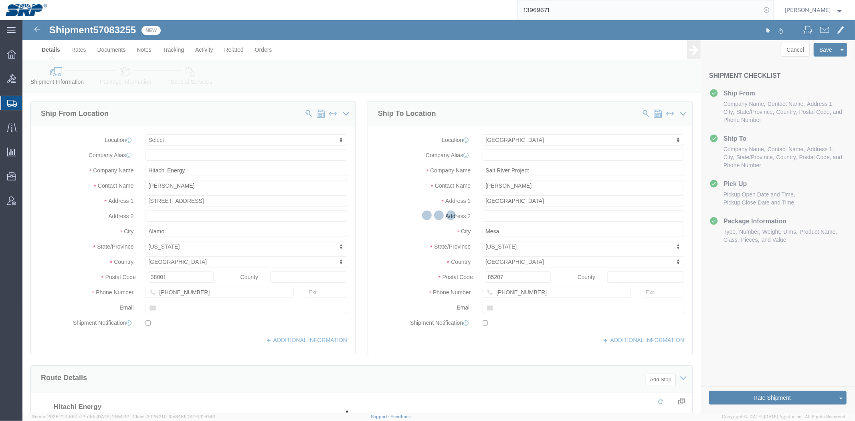
click at [767, 14] on icon at bounding box center [766, 9] width 11 height 11
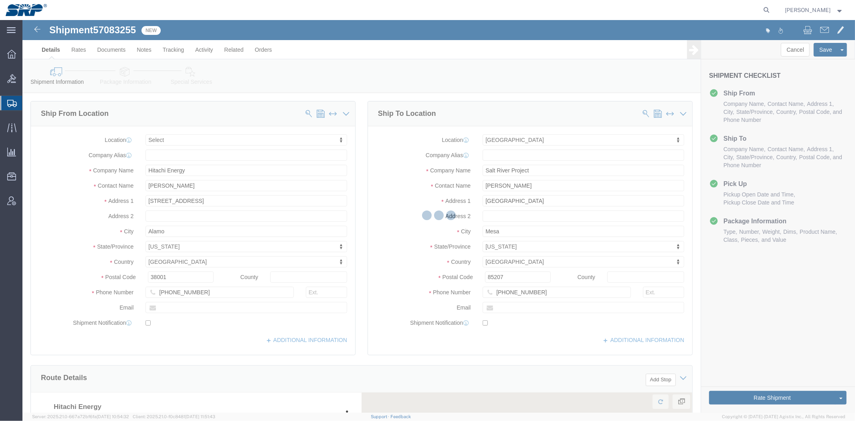
select select
select select "54819"
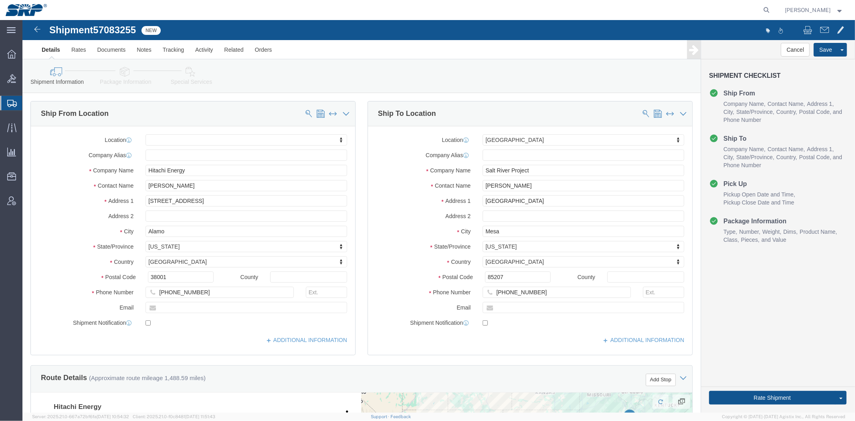
click ul "Details Rates Documents Notes Tracking Activity Related Orders"
click link "Rates"
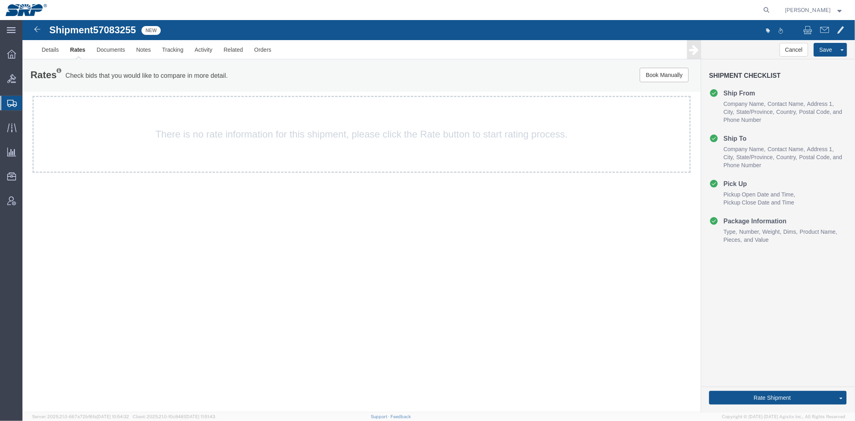
click at [0, 0] on span "Shipment Manager" at bounding box center [0, 0] width 0 height 0
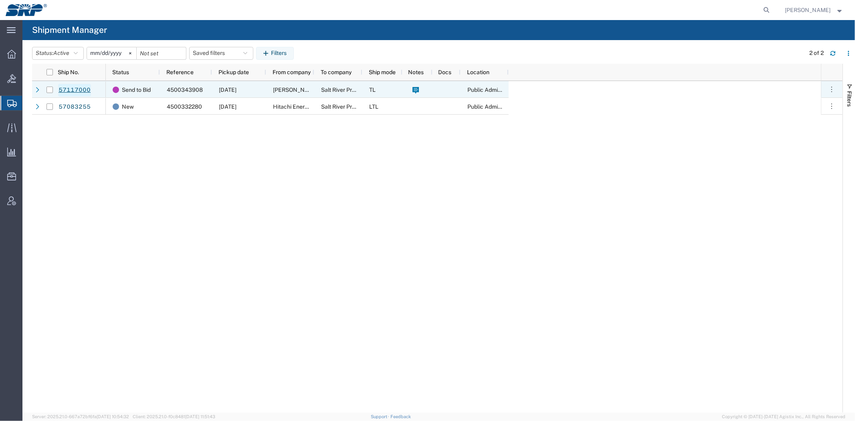
click at [72, 93] on link "57117000" at bounding box center [74, 90] width 33 height 13
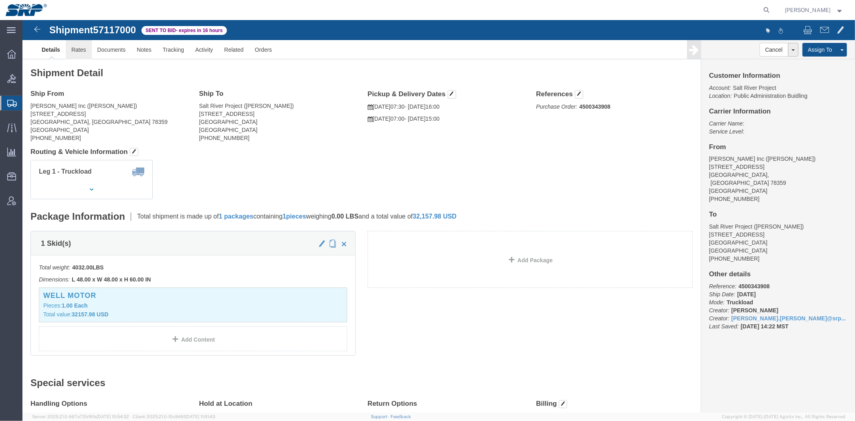
click link "Rates"
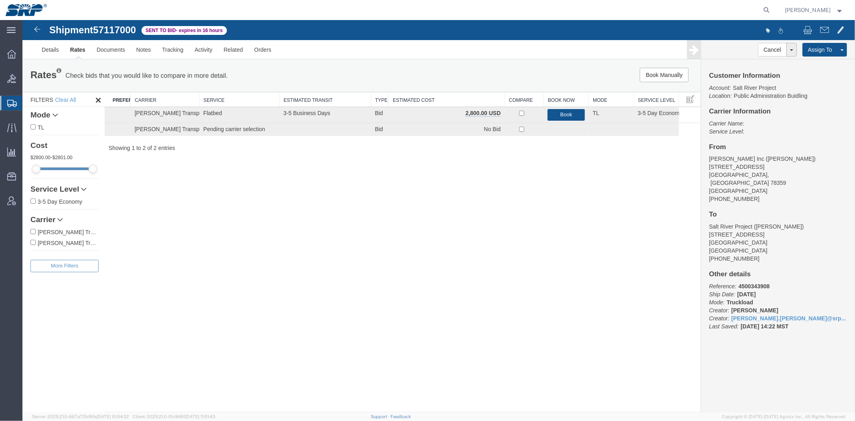
click at [443, 77] on div "Book Manually Pause Continue" at bounding box center [557, 74] width 281 height 14
click at [40, 53] on link "Details" at bounding box center [50, 49] width 28 height 19
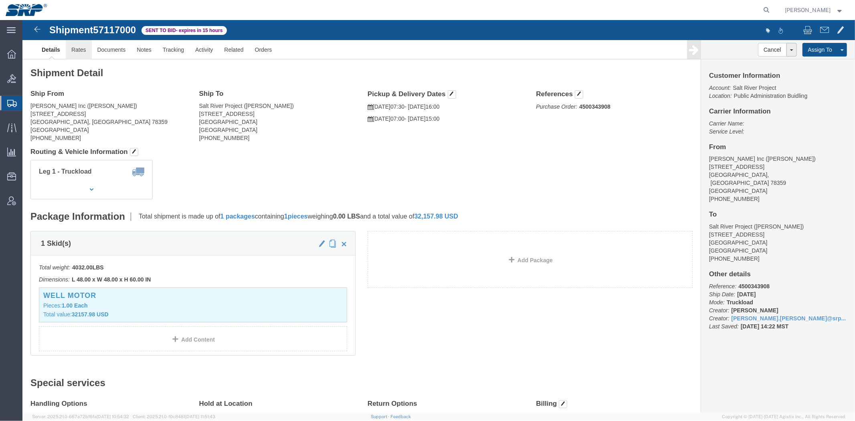
click link "Rates"
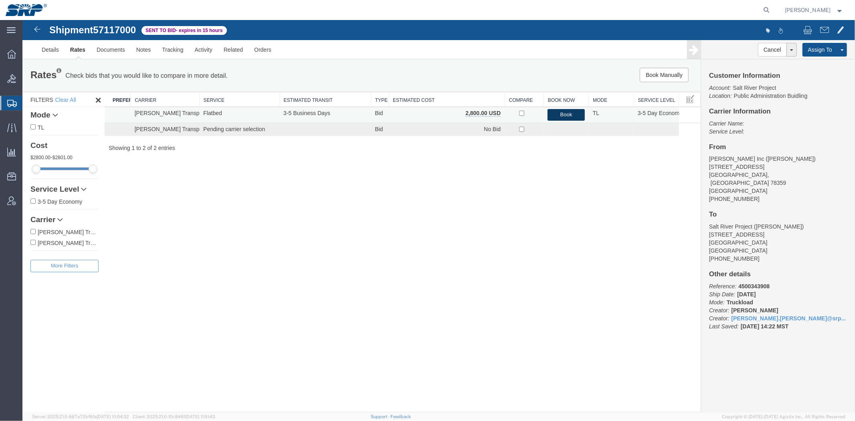
click at [566, 117] on button "Book" at bounding box center [565, 115] width 37 height 12
